Goal: Check status: Check status

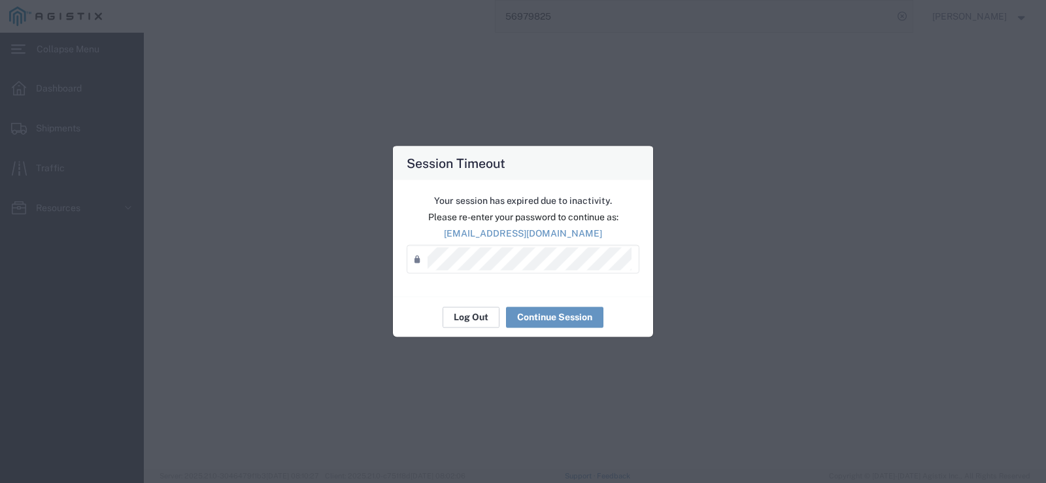
click at [458, 319] on button "Log Out" at bounding box center [471, 317] width 57 height 21
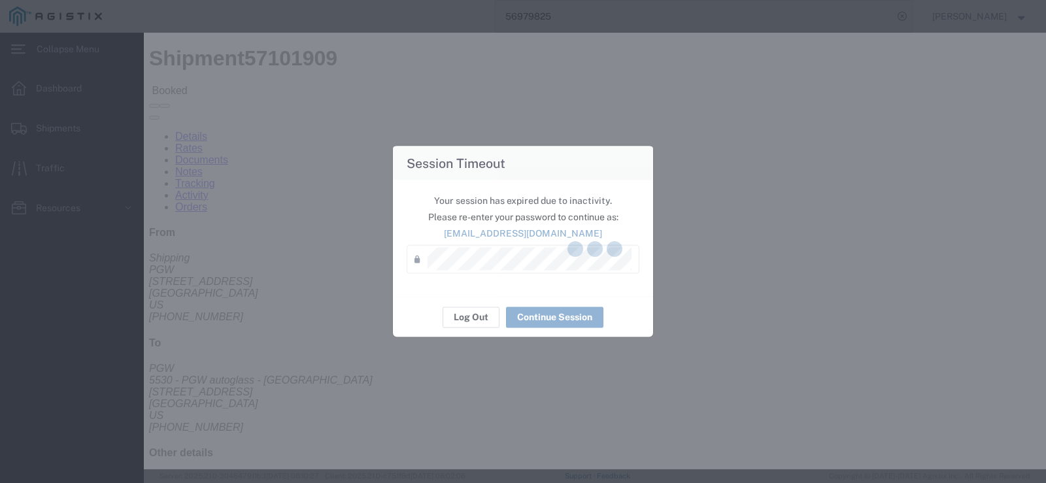
scroll to position [657, 0]
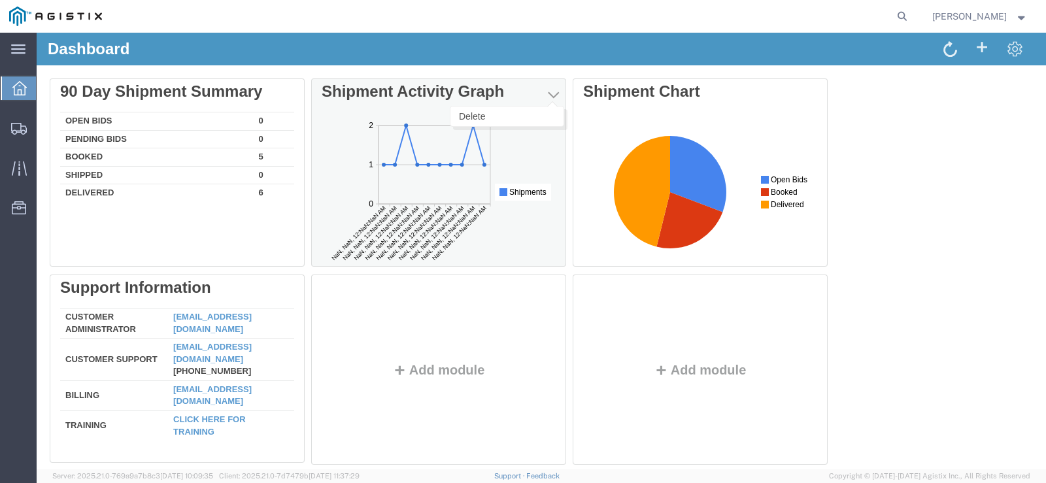
click at [555, 91] on span "button" at bounding box center [553, 94] width 11 height 13
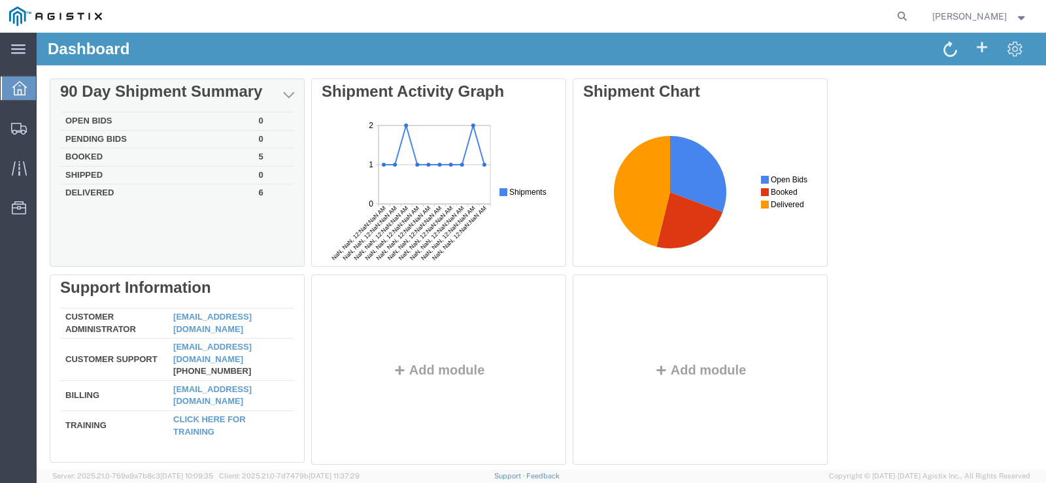
click at [86, 154] on td "Booked" at bounding box center [157, 157] width 194 height 18
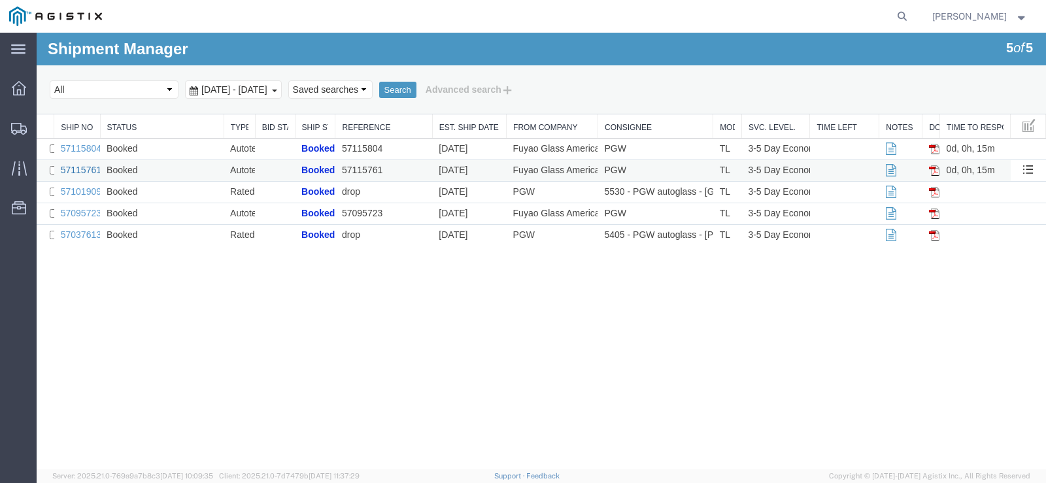
click at [86, 165] on link "57115761" at bounding box center [81, 170] width 41 height 10
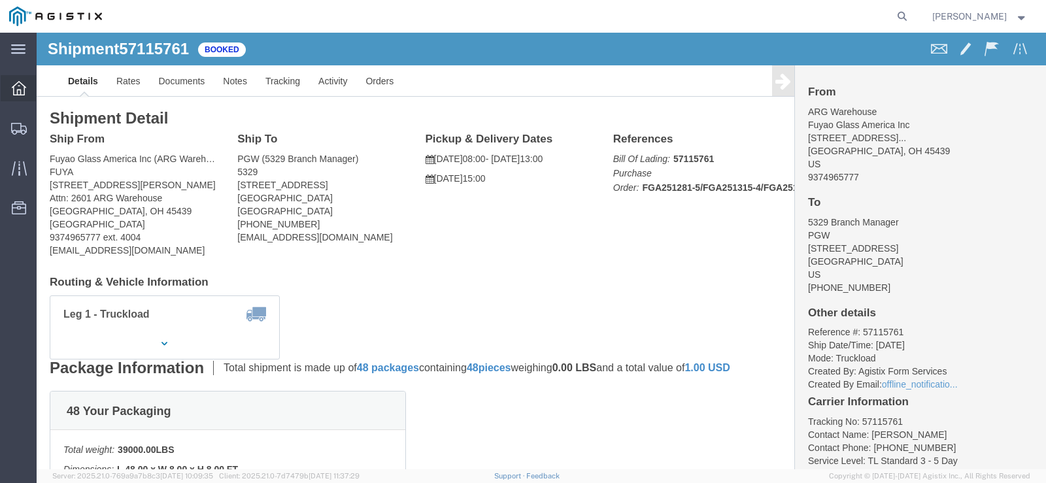
click at [16, 92] on icon at bounding box center [19, 88] width 14 height 14
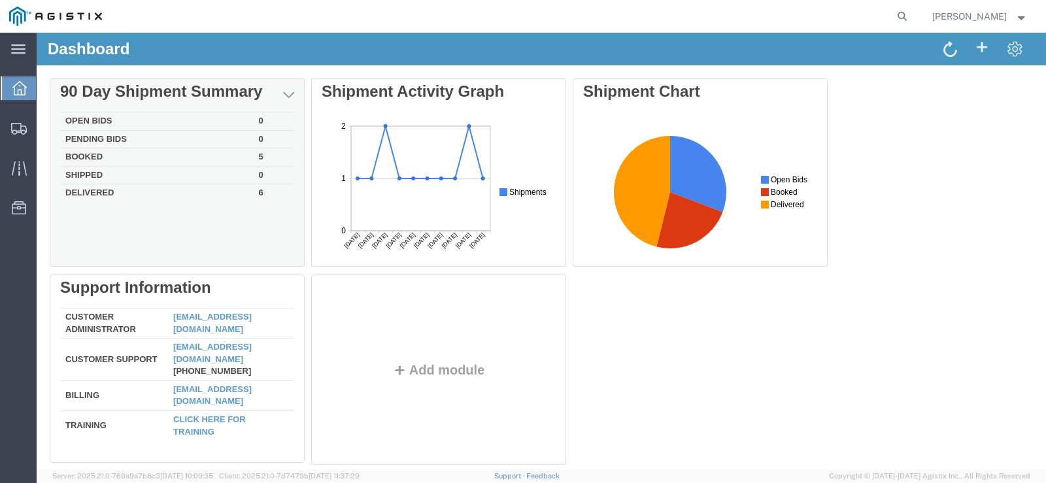
click at [78, 156] on td "Booked" at bounding box center [157, 157] width 194 height 18
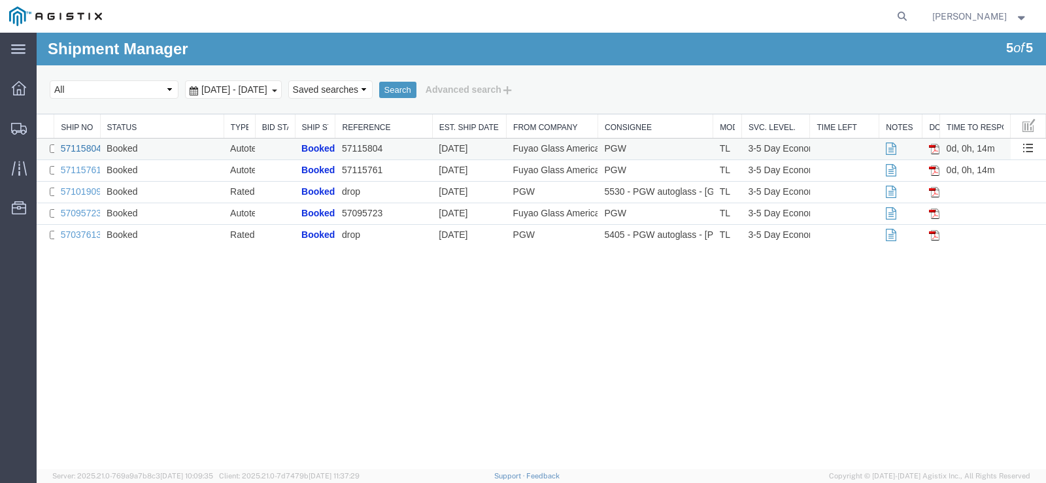
click at [80, 150] on link "57115804" at bounding box center [81, 148] width 41 height 10
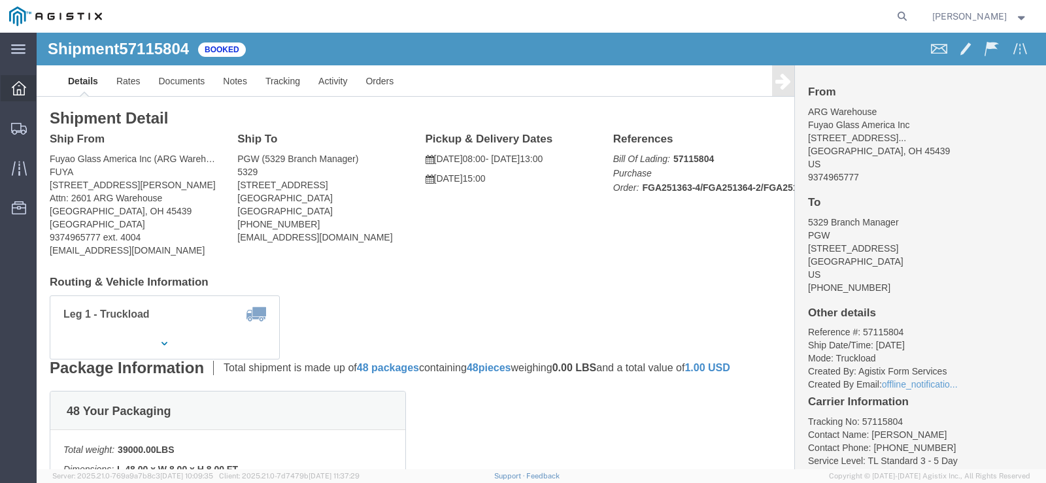
click at [22, 90] on icon at bounding box center [19, 88] width 14 height 14
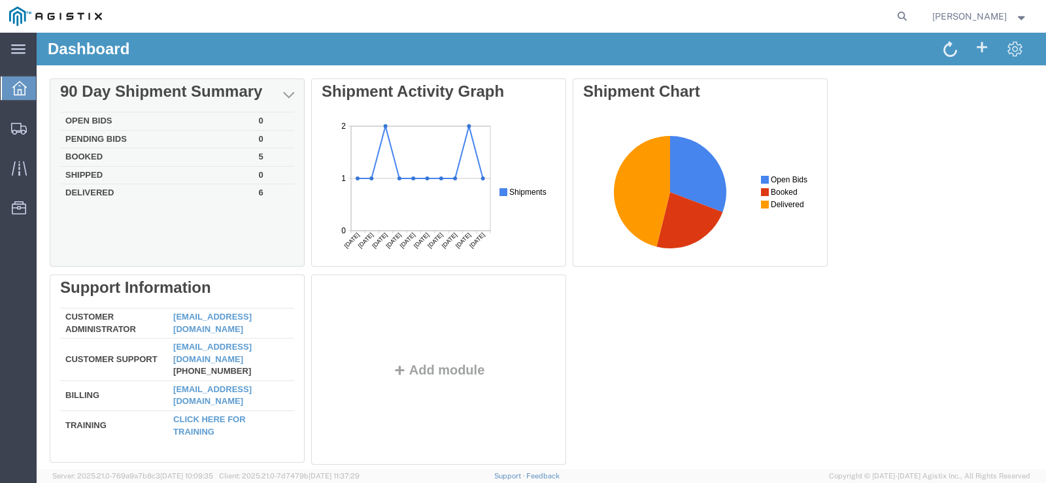
click at [84, 152] on td "Booked" at bounding box center [157, 157] width 194 height 18
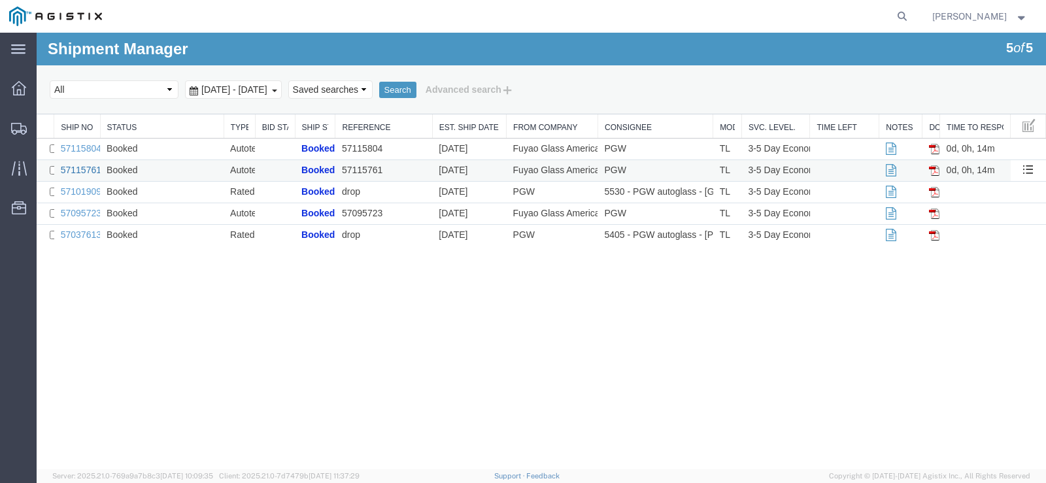
click at [80, 169] on link "57115761" at bounding box center [81, 170] width 41 height 10
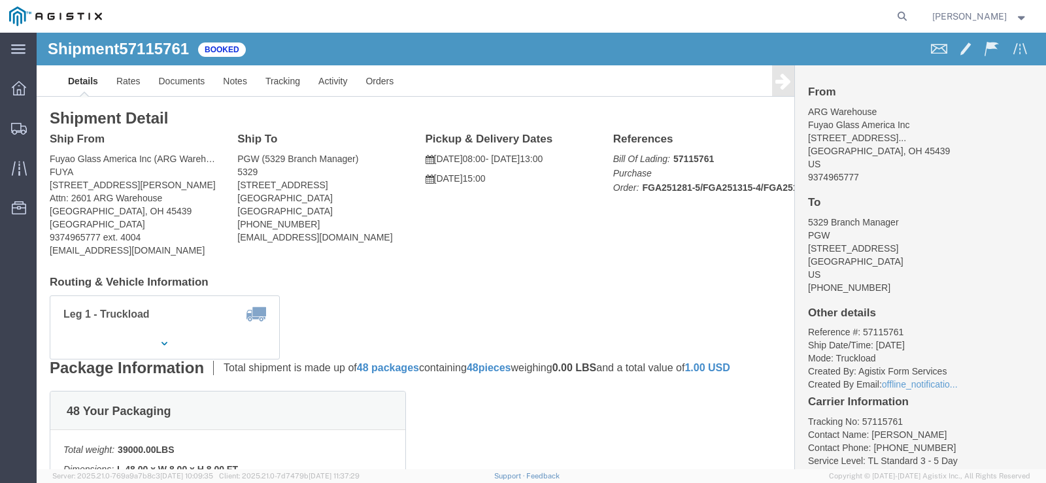
click icon
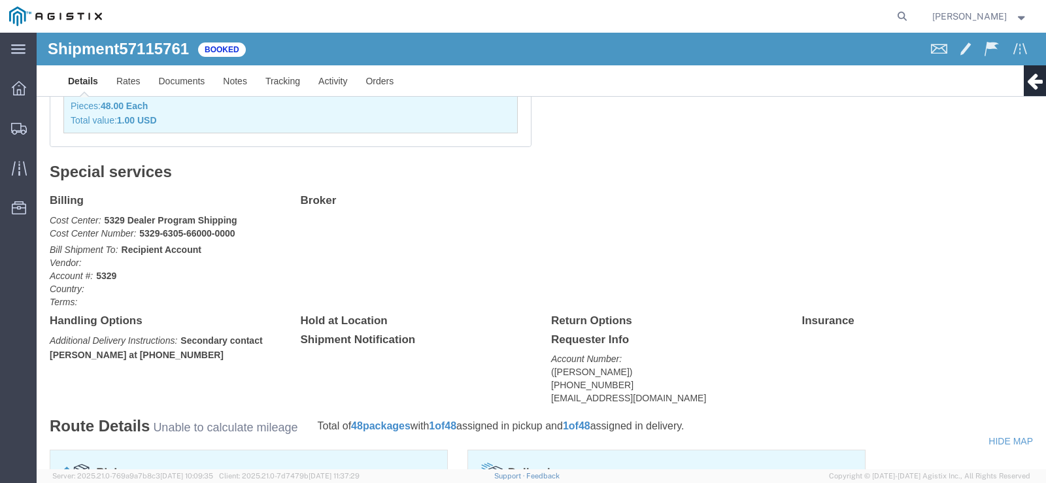
scroll to position [589, 0]
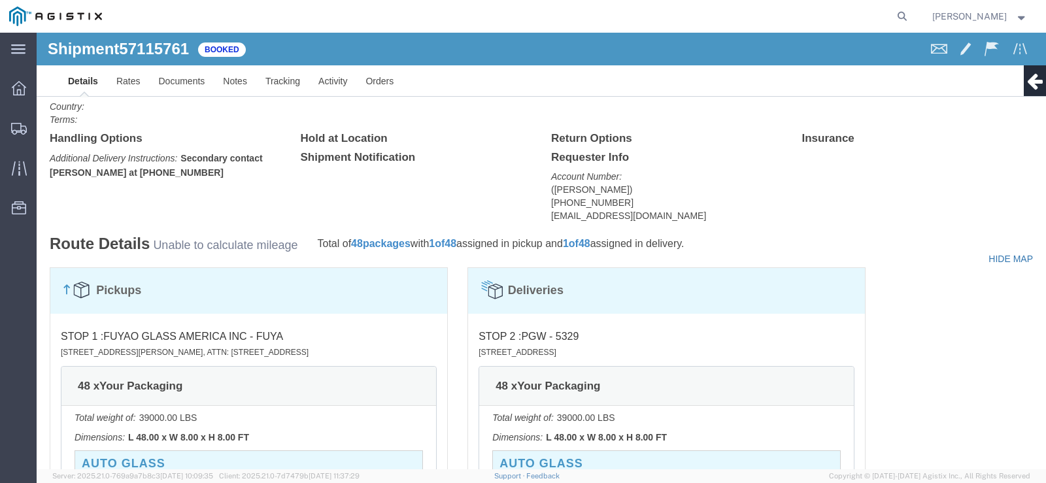
click link
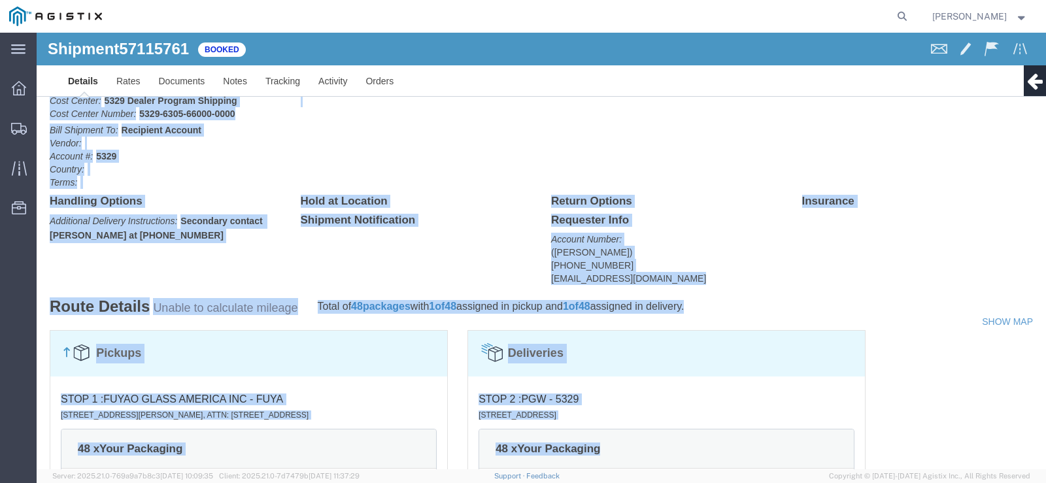
scroll to position [695, 0]
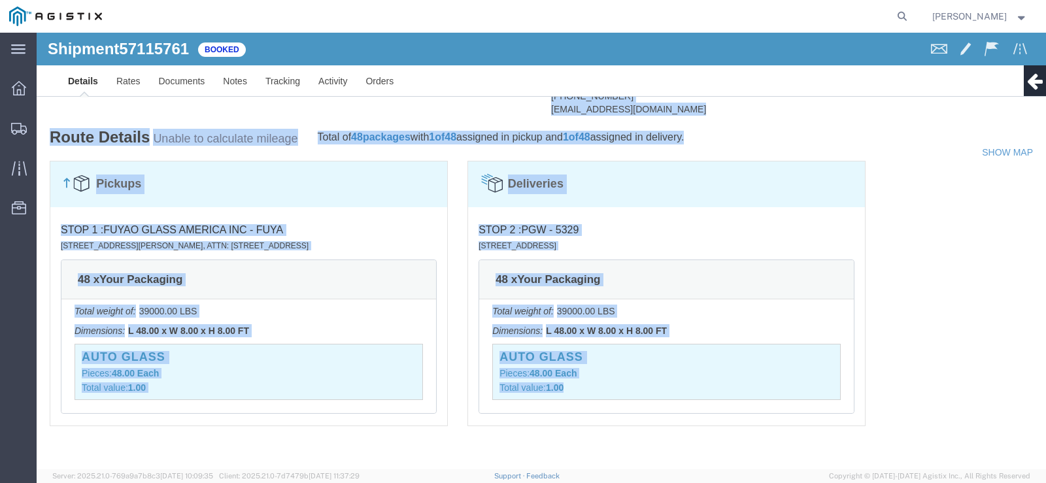
drag, startPoint x: 10, startPoint y: 73, endPoint x: 952, endPoint y: 462, distance: 1018.2
click html "Shipment 57115761 Booked Details Rates Documents Notes Tracking Activity Orders…"
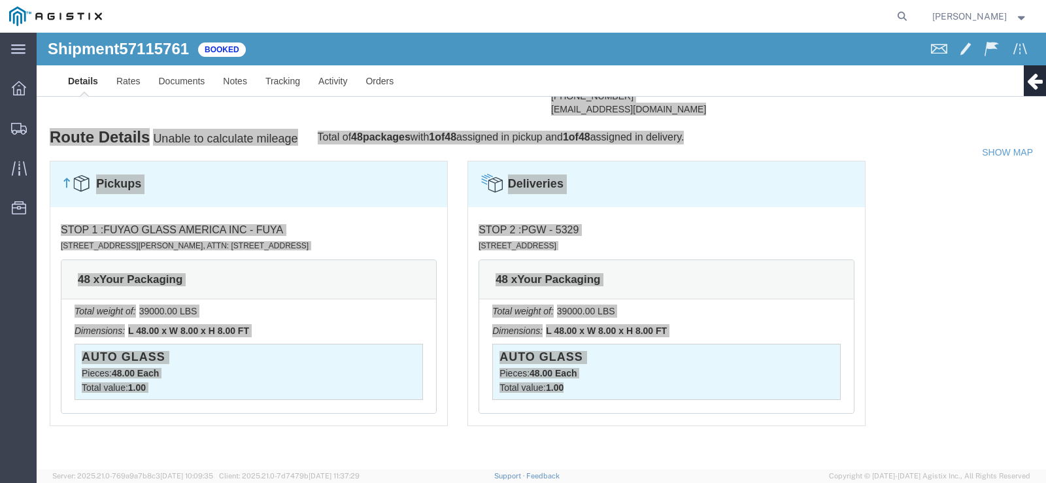
scroll to position [695, 0]
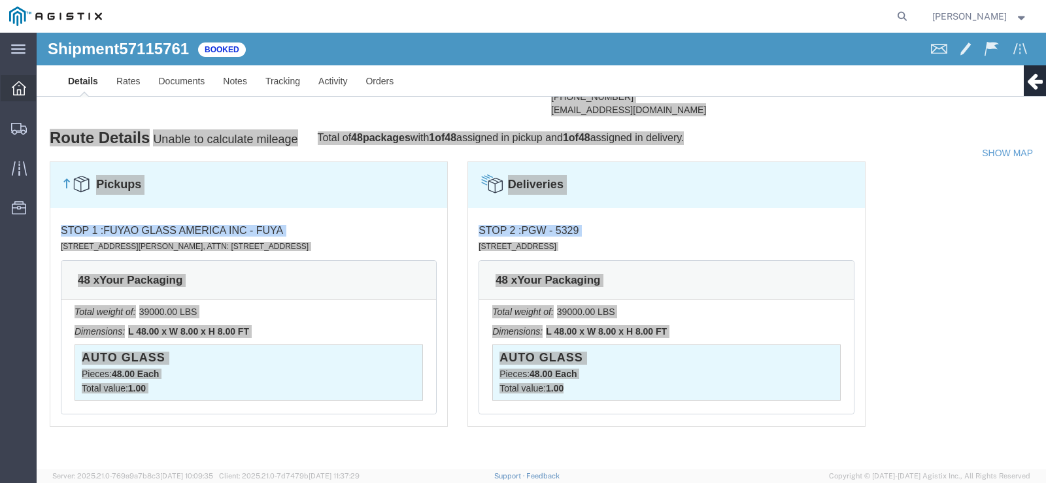
click at [19, 90] on icon at bounding box center [19, 88] width 14 height 14
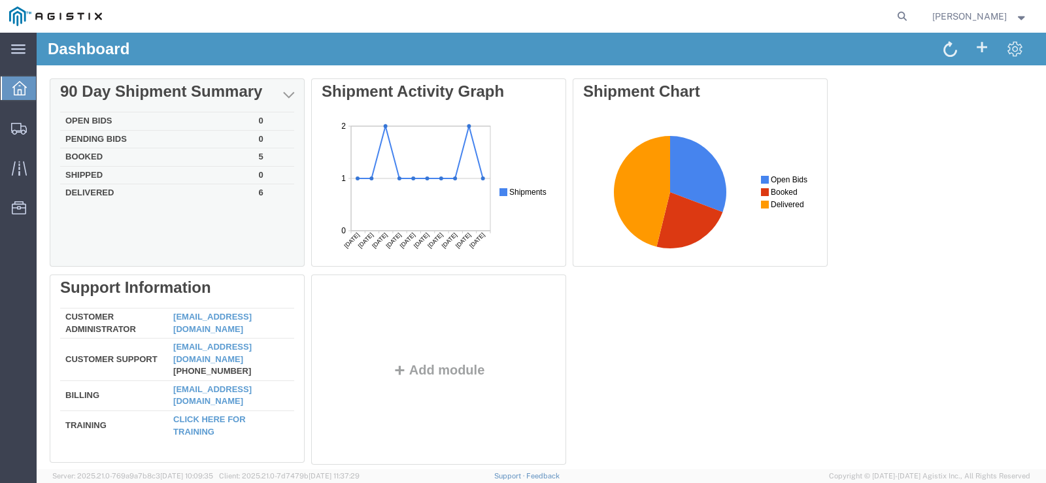
click at [94, 156] on td "Booked" at bounding box center [157, 157] width 194 height 18
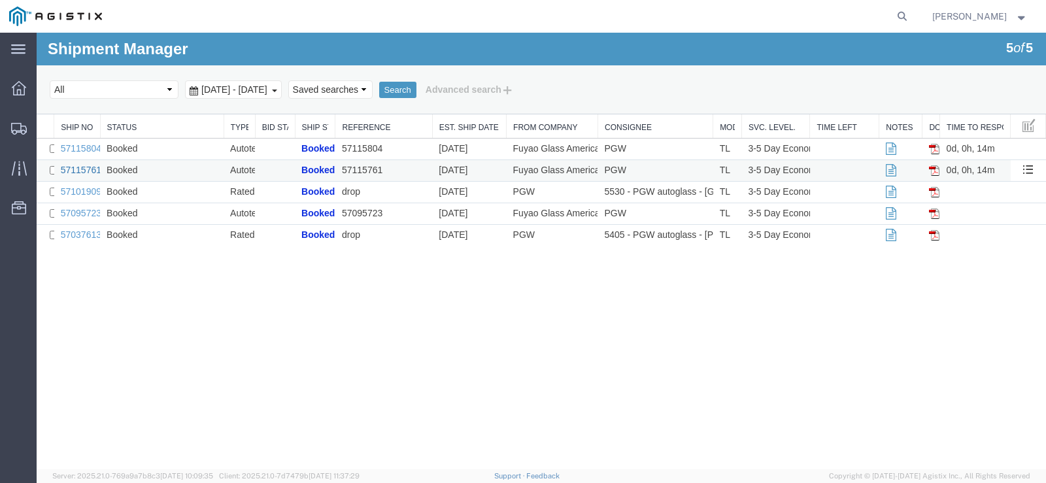
click at [87, 167] on link "57115761" at bounding box center [81, 170] width 41 height 10
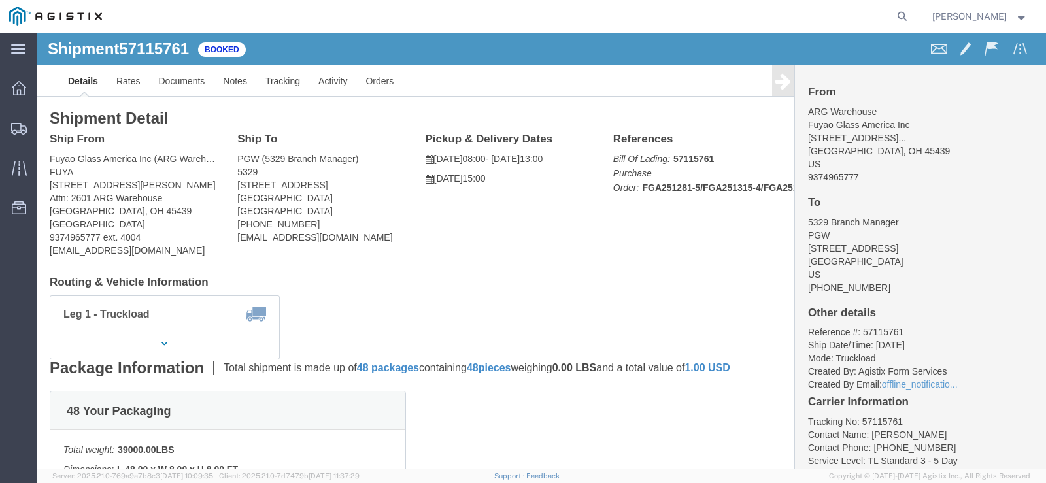
click icon
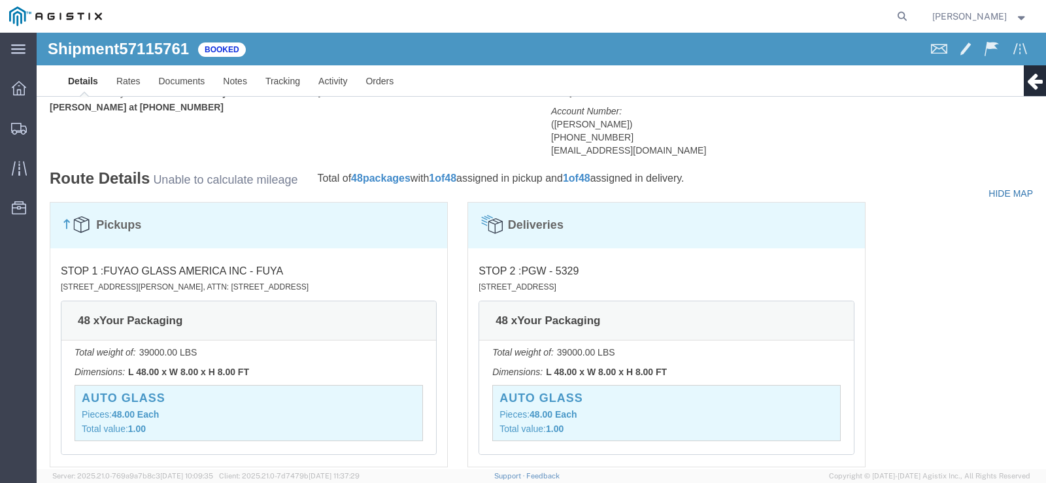
click link
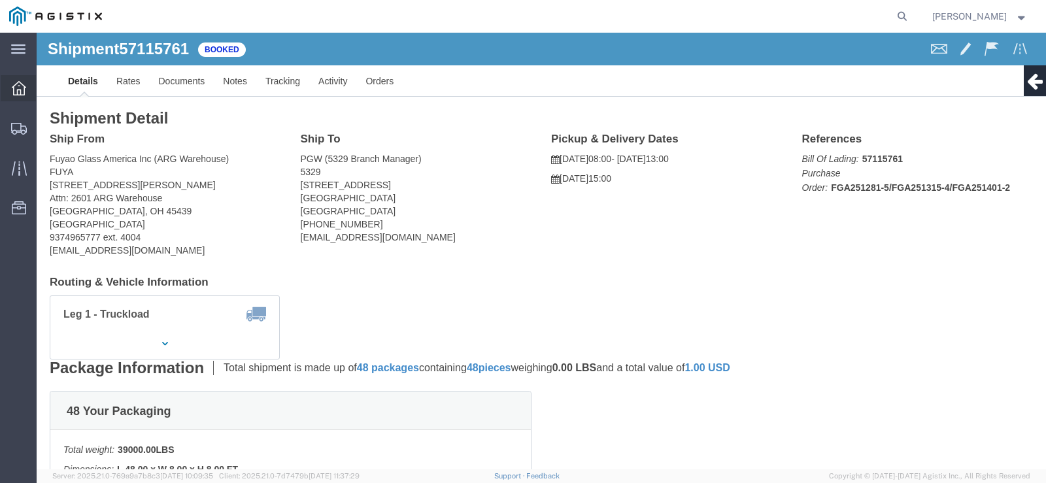
click at [29, 92] on div at bounding box center [19, 88] width 37 height 26
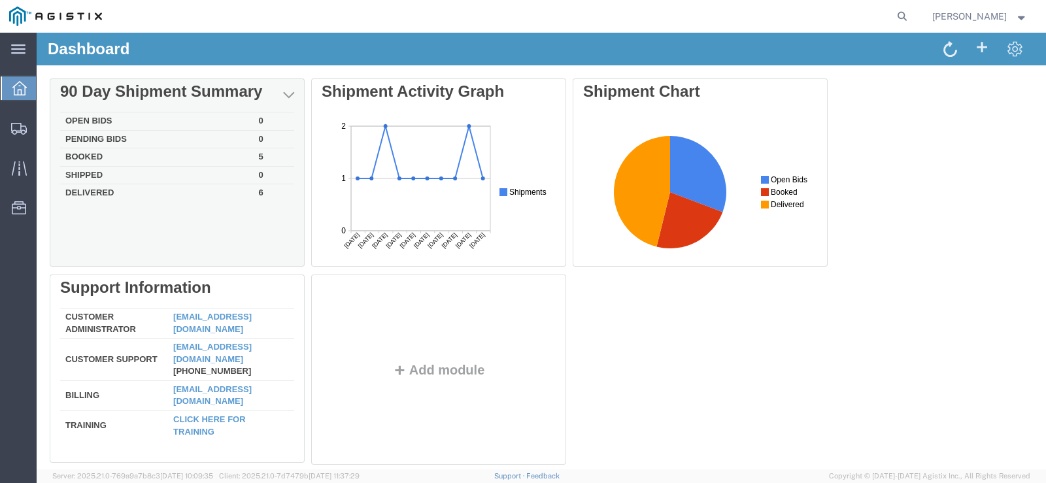
click at [78, 155] on td "Booked" at bounding box center [157, 157] width 194 height 18
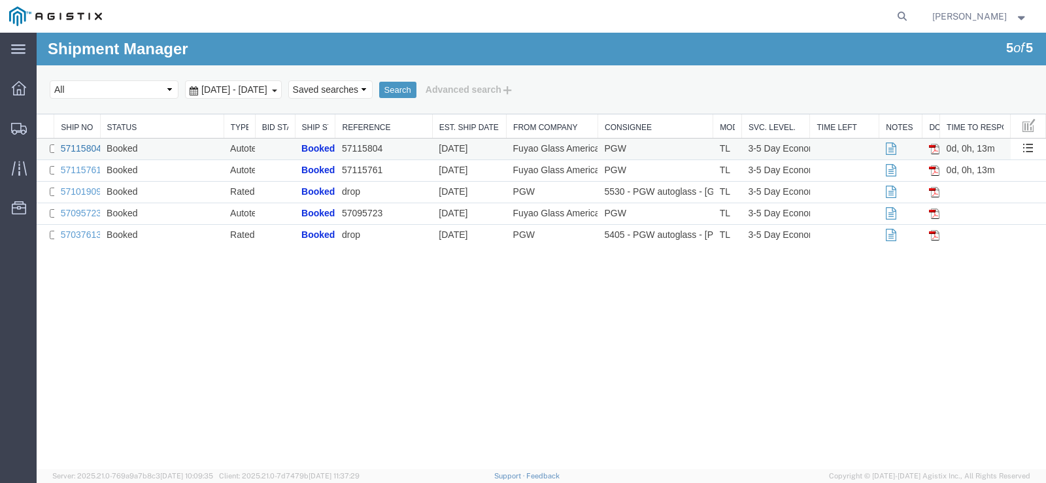
click at [79, 147] on link "57115804" at bounding box center [81, 148] width 41 height 10
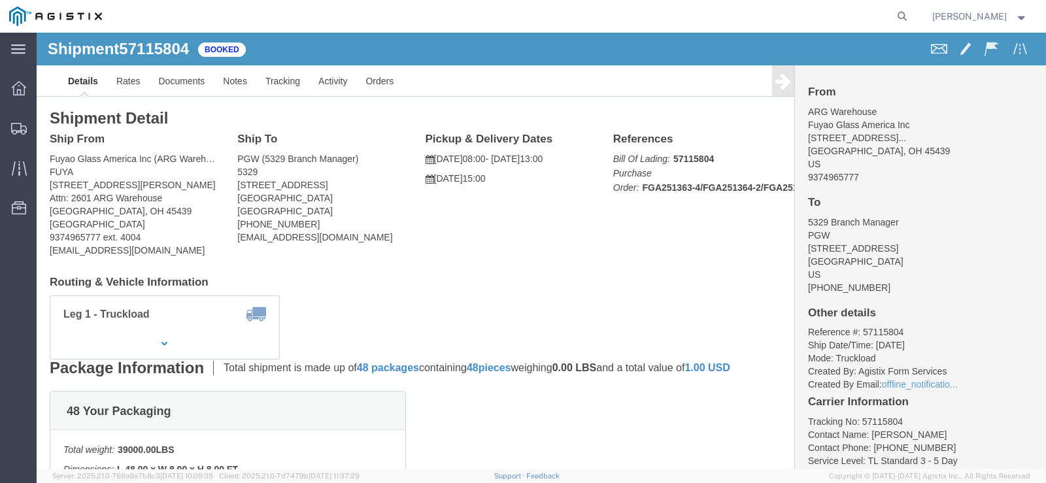
click icon
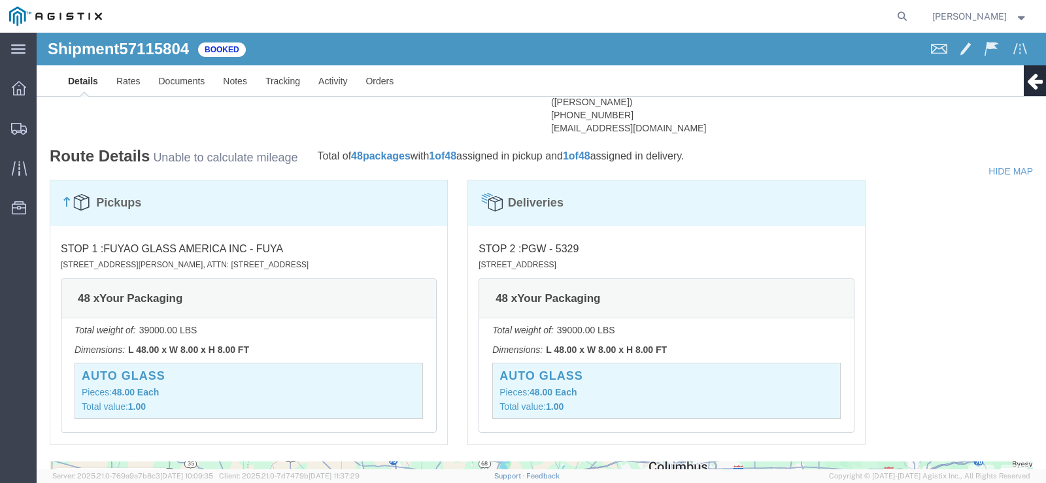
scroll to position [589, 0]
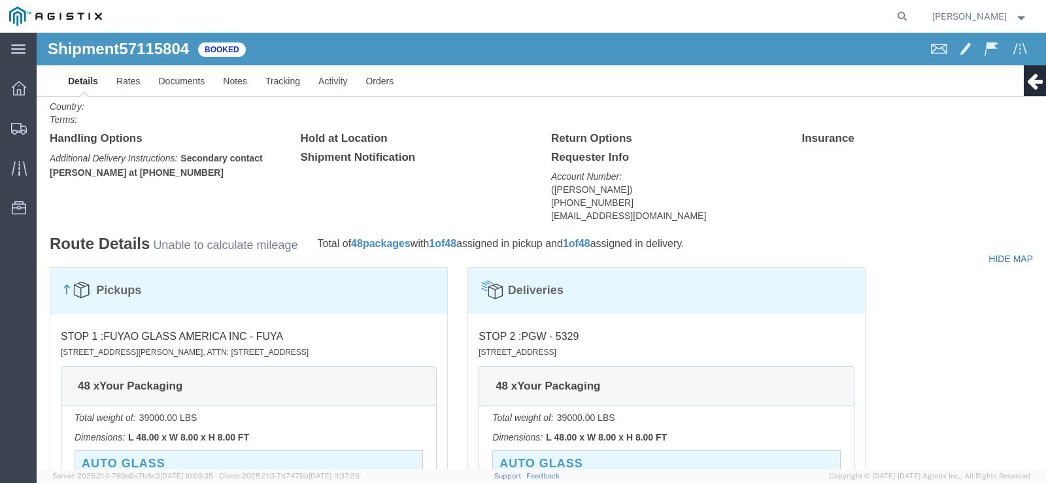
click link
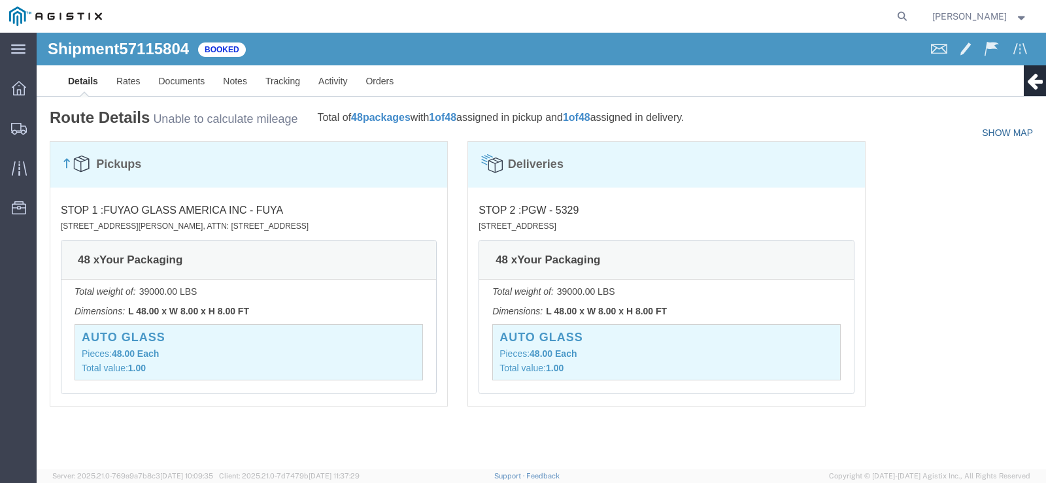
scroll to position [695, 0]
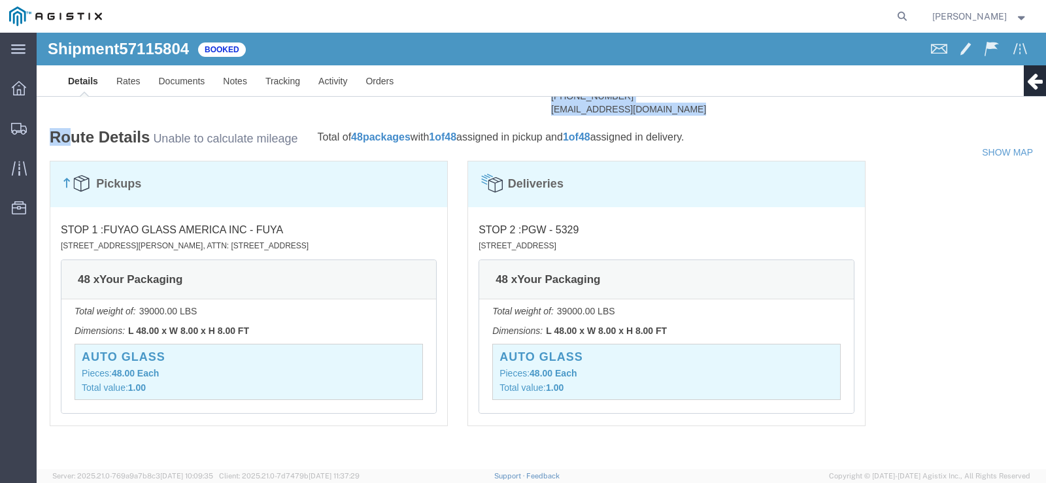
drag, startPoint x: 10, startPoint y: 70, endPoint x: 32, endPoint y: 96, distance: 34.3
click div "Shipment Detail Ship From Fuyao Glass America Inc ([GEOGRAPHIC_DATA]) FUYA [STR…"
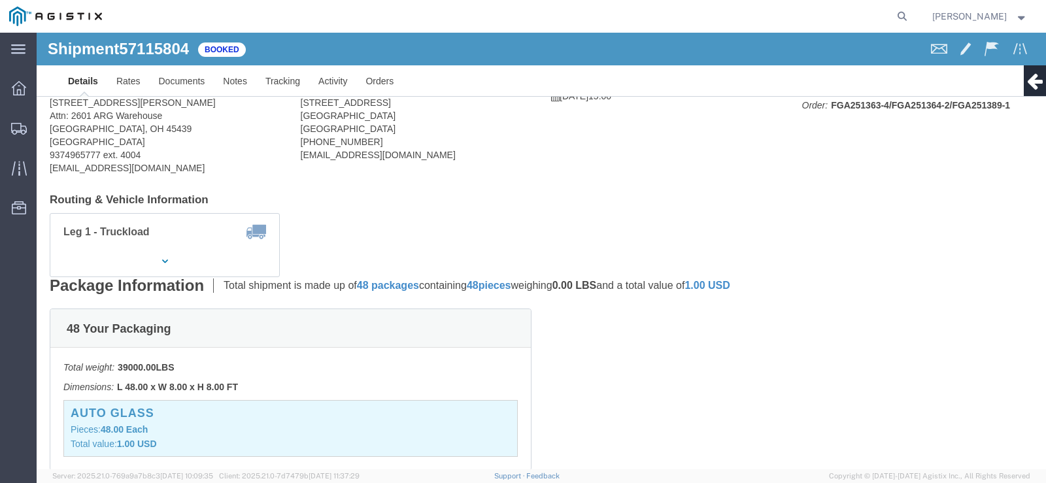
scroll to position [0, 0]
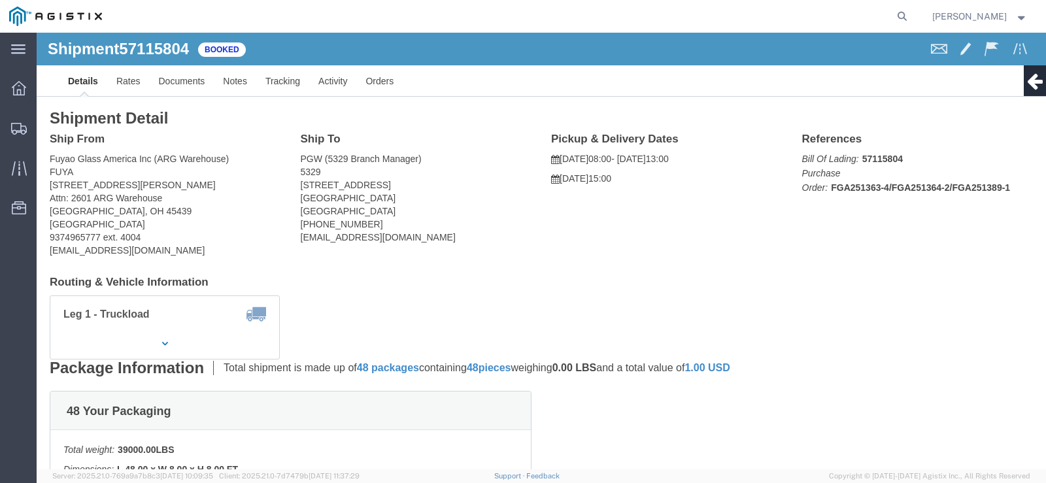
drag, startPoint x: 9, startPoint y: 63, endPoint x: 290, endPoint y: 250, distance: 337.9
click form "Shipment 57115804 Booked Details Rates Documents Notes Tracking Activity Orders…"
click address "Fuyao Glass America Inc (ARG Warehouse) FUYA [STREET_ADDRESS][PERSON_NAME] Attn…"
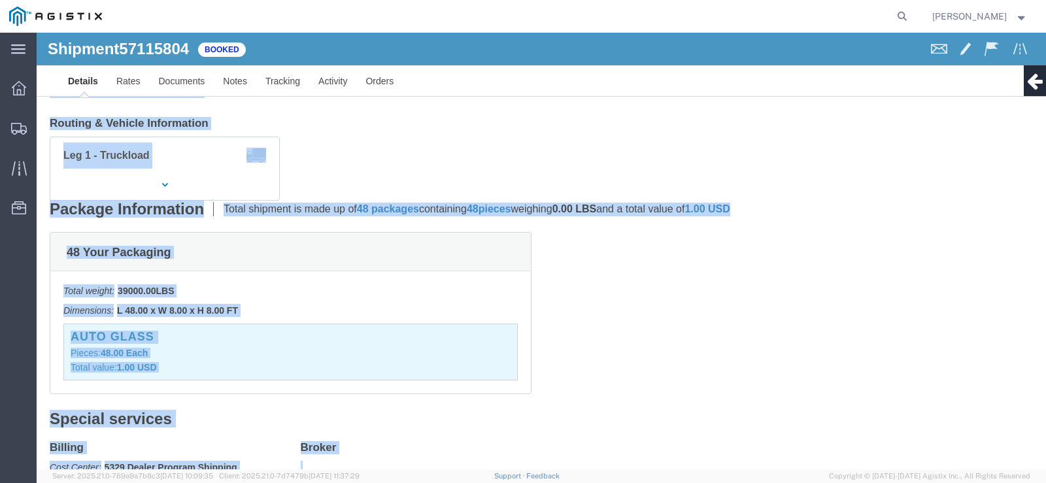
scroll to position [695, 0]
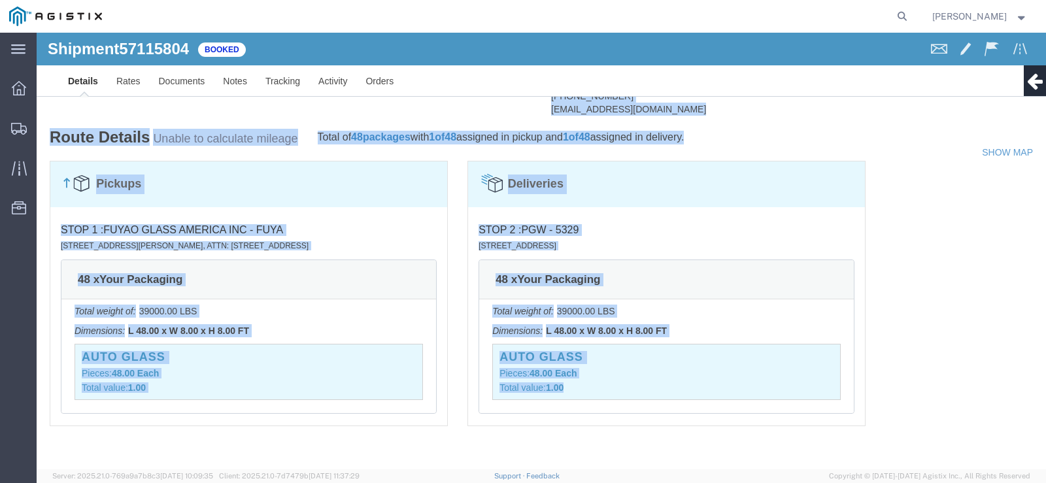
drag, startPoint x: 10, startPoint y: 77, endPoint x: 971, endPoint y: 476, distance: 1040.0
click html "Shipment 57115804 Booked Details Rates Documents Notes Tracking Activity Orders…"
click div "Pickups"
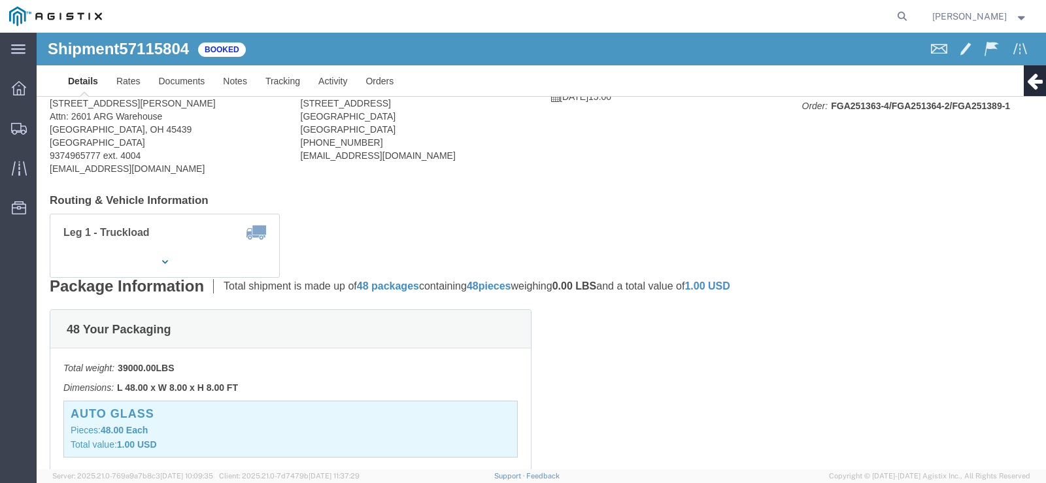
scroll to position [0, 0]
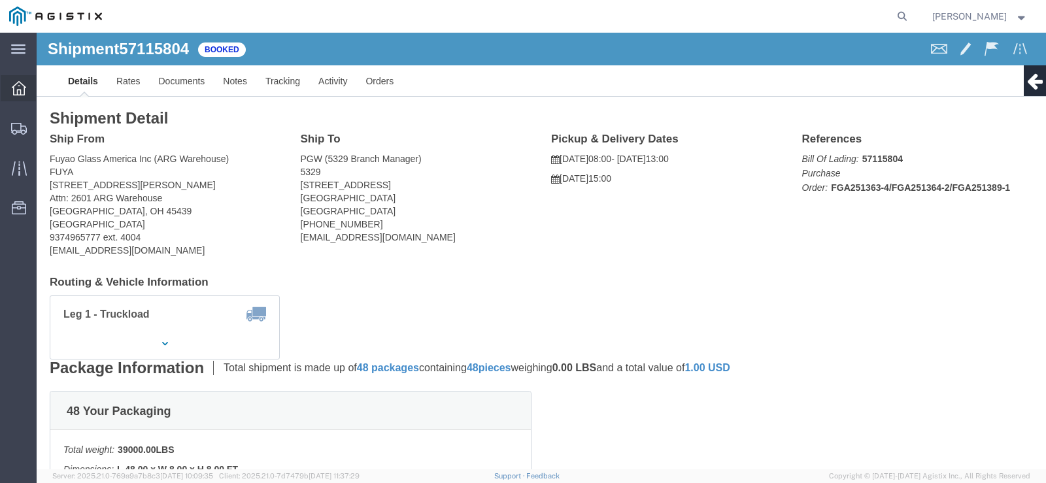
click at [20, 90] on icon at bounding box center [19, 88] width 14 height 14
